Goal: Task Accomplishment & Management: Manage account settings

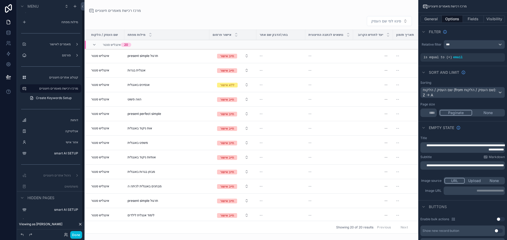
scroll to position [16, 0]
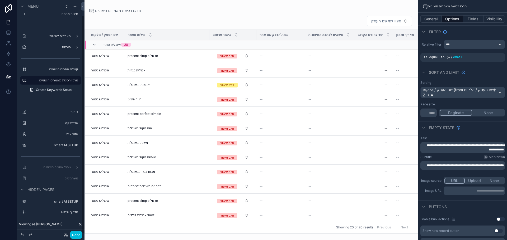
click at [67, 238] on div "Done" at bounding box center [71, 236] width 21 height 8
click at [67, 236] on icon at bounding box center [65, 236] width 2 height 1
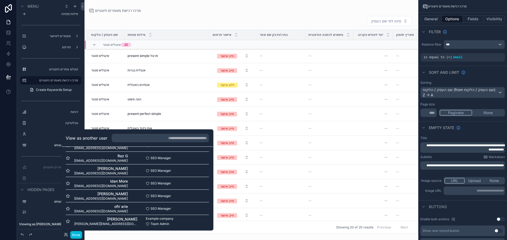
scroll to position [343, 0]
click at [0, 0] on button "Select" at bounding box center [0, 0] width 0 height 0
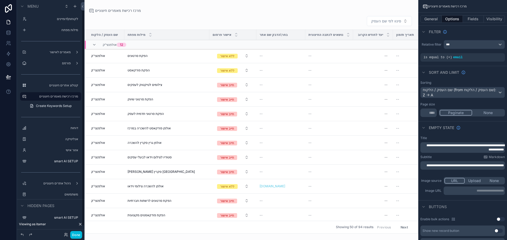
scroll to position [16, 0]
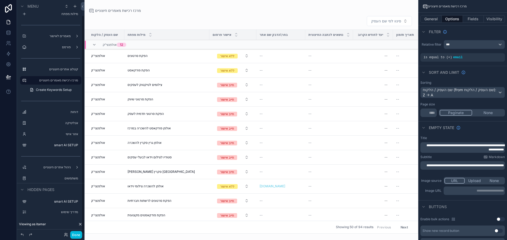
click at [60, 179] on label "משתמשים" at bounding box center [54, 179] width 50 height 4
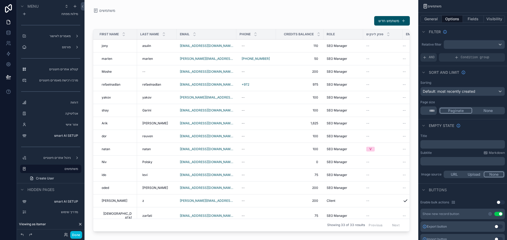
click at [240, 20] on div "scrollable content" at bounding box center [251, 117] width 334 height 234
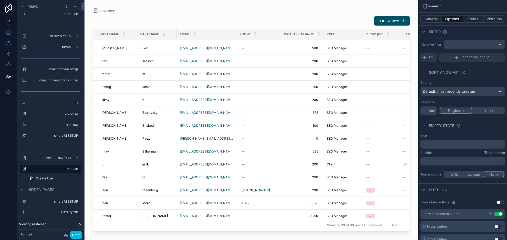
scroll to position [251, 0]
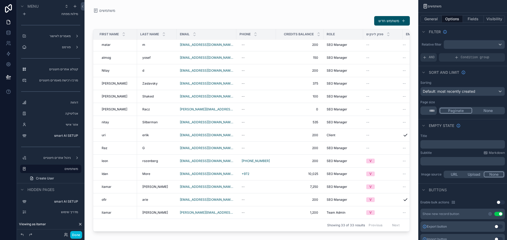
click at [247, 183] on div "--" at bounding box center [255, 187] width 33 height 8
click at [260, 190] on input "scrollable content" at bounding box center [261, 190] width 38 height 7
type input "**********"
click at [298, 191] on icon "scrollable content" at bounding box center [298, 190] width 4 height 4
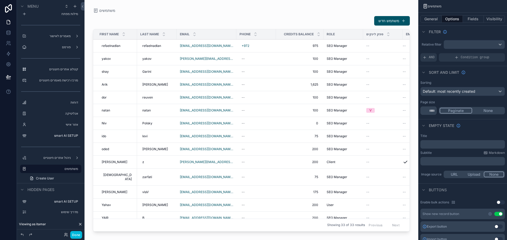
scroll to position [0, 0]
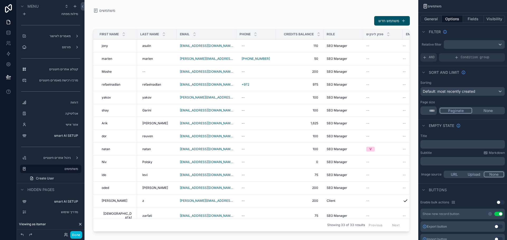
click at [262, 61] on div "+972 52-407-4070" at bounding box center [255, 59] width 33 height 8
click at [256, 67] on input "**********" at bounding box center [261, 66] width 38 height 7
type input "**********"
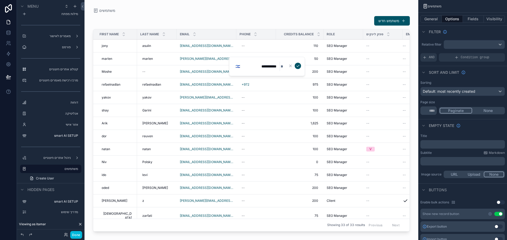
click at [254, 69] on input "**********" at bounding box center [261, 66] width 38 height 7
click at [296, 65] on icon "scrollable content" at bounding box center [298, 66] width 4 height 4
click at [224, 18] on div "משתמש חדש" at bounding box center [251, 21] width 317 height 10
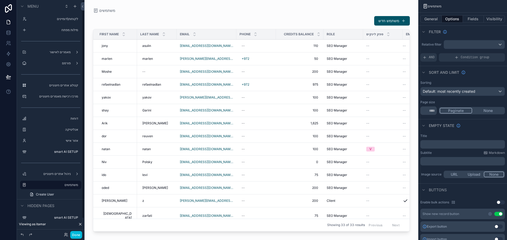
click at [59, 30] on label "מילות מפתח" at bounding box center [54, 30] width 50 height 4
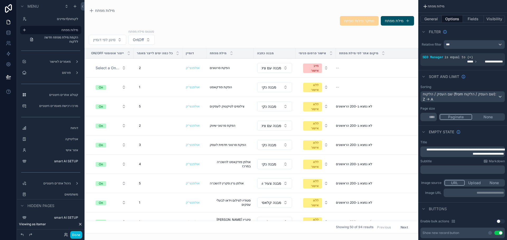
click at [396, 112] on div "scrollable content" at bounding box center [251, 120] width 334 height 240
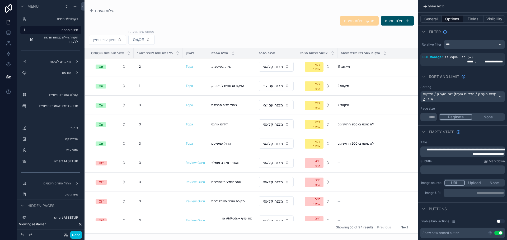
scroll to position [796, 0]
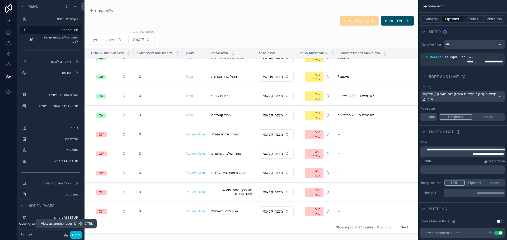
click at [64, 235] on icon at bounding box center [66, 235] width 4 height 4
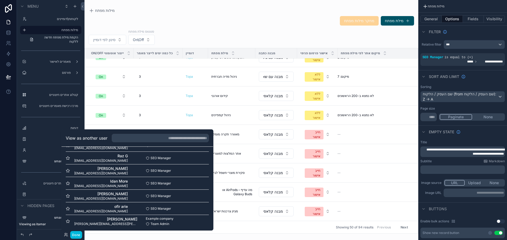
scroll to position [343, 0]
click at [0, 0] on button "Select" at bounding box center [0, 0] width 0 height 0
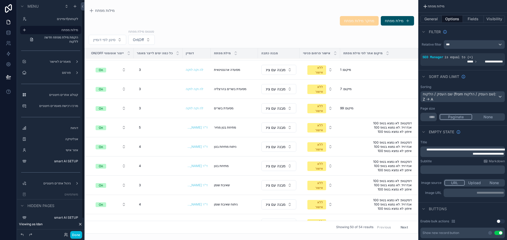
scroll to position [475, 0]
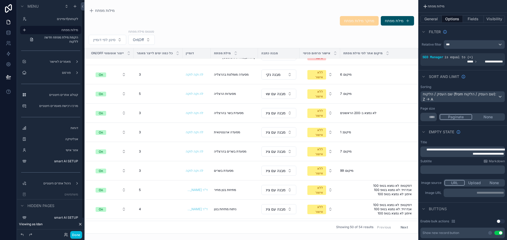
click at [76, 234] on button "Done" at bounding box center [76, 236] width 12 height 8
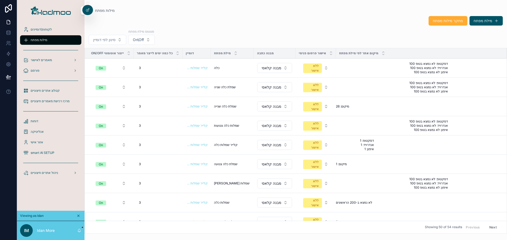
click at [373, 27] on div "מחקר מילות מפתח מילת מפתח סינון לפי דומיין סטטוס מילת מפתח On\Off On/Off ייצור …" at bounding box center [295, 123] width 422 height 221
